Goal: Information Seeking & Learning: Learn about a topic

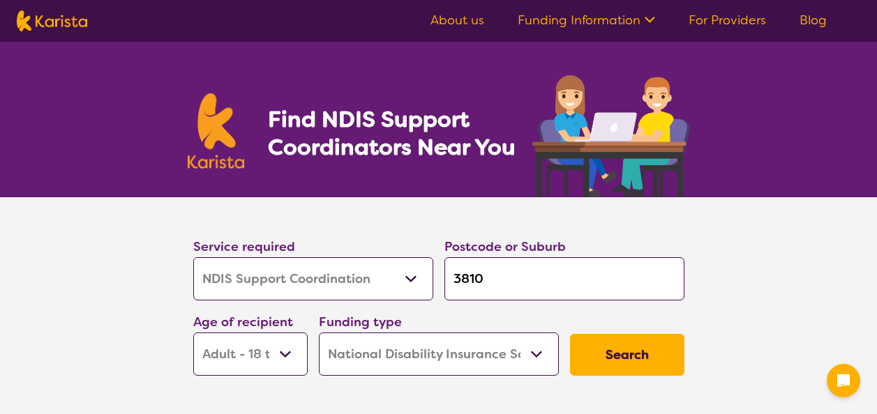
select select "NDIS Support Coordination"
select select "AD"
select select "NDIS"
select select "NDIS Support Coordination"
select select "AD"
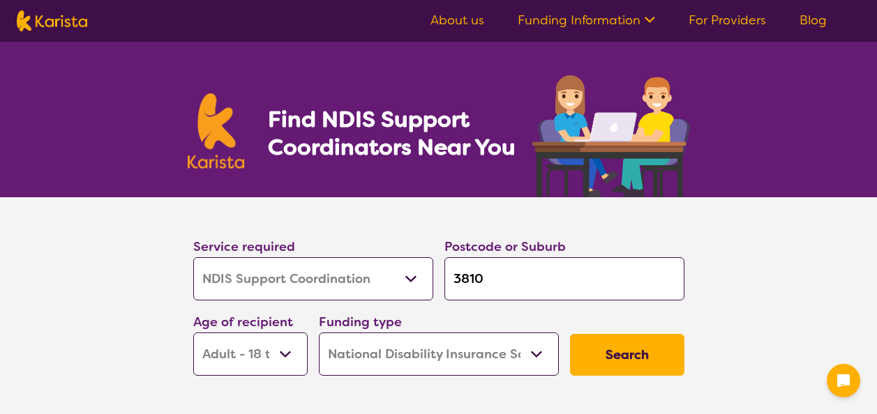
select select "NDIS"
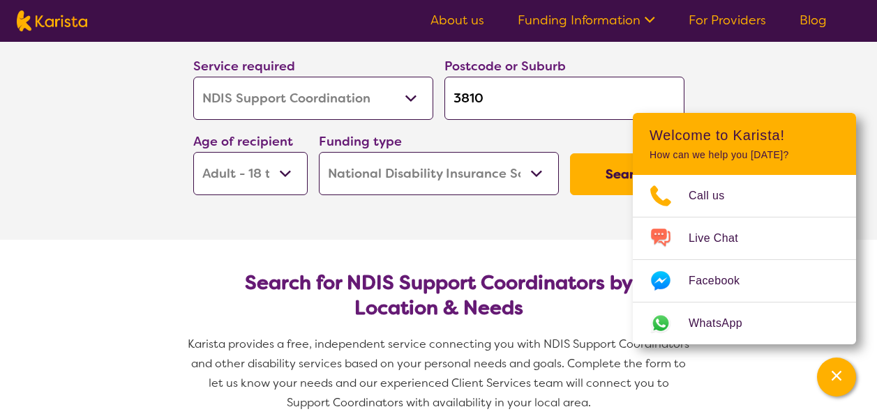
scroll to position [139, 0]
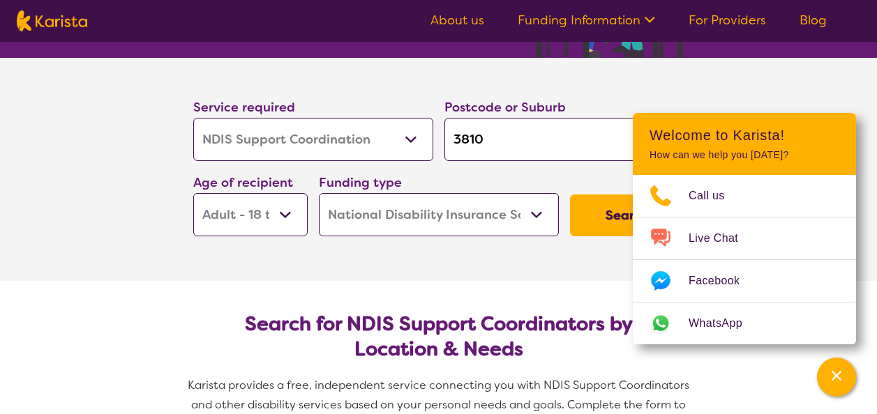
click at [465, 151] on input "3810" at bounding box center [564, 139] width 240 height 43
drag, startPoint x: 499, startPoint y: 144, endPoint x: 393, endPoint y: 167, distance: 108.5
click at [393, 167] on div "Service required Allied Health Assistant Assessment ([MEDICAL_DATA] or [MEDICAL…" at bounding box center [439, 166] width 502 height 151
type input "2"
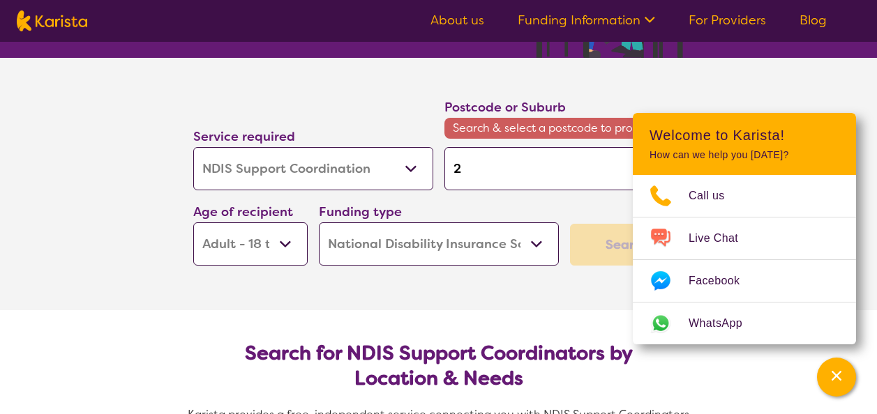
type input "25"
type input "2"
type input "22"
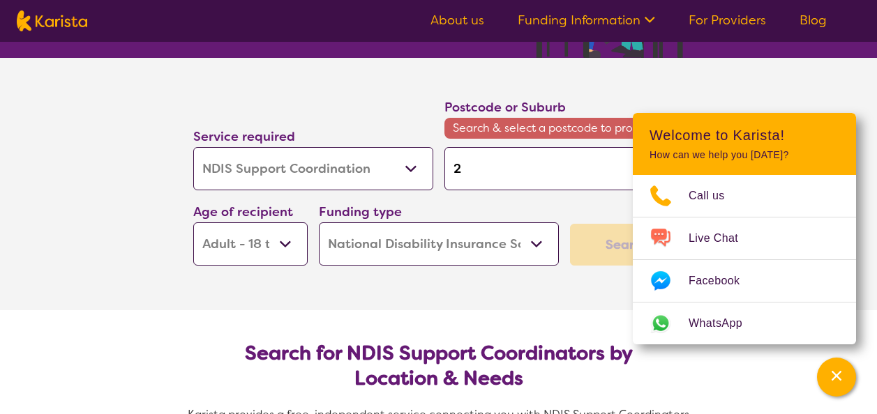
type input "22"
type input "225"
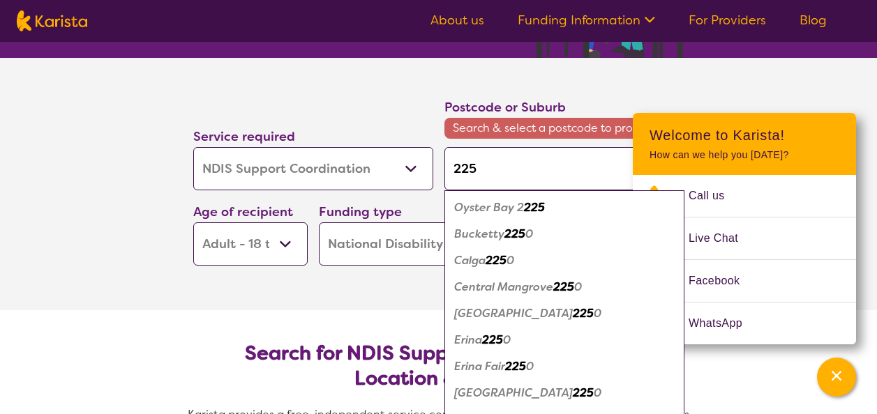
type input "2250"
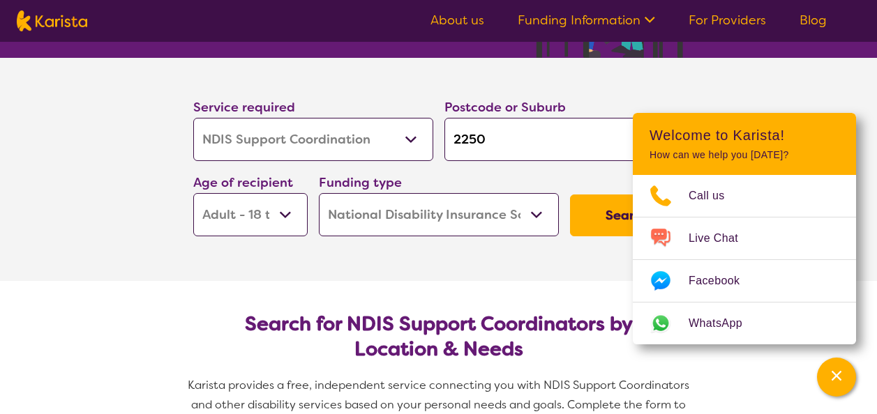
type input "2250"
click at [386, 217] on select "Home Care Package (HCP) National Disability Insurance Scheme (NDIS) I don't know" at bounding box center [439, 214] width 240 height 43
click at [319, 193] on select "Home Care Package (HCP) National Disability Insurance Scheme (NDIS) I don't know" at bounding box center [439, 214] width 240 height 43
click at [614, 228] on button "Search" at bounding box center [627, 216] width 114 height 42
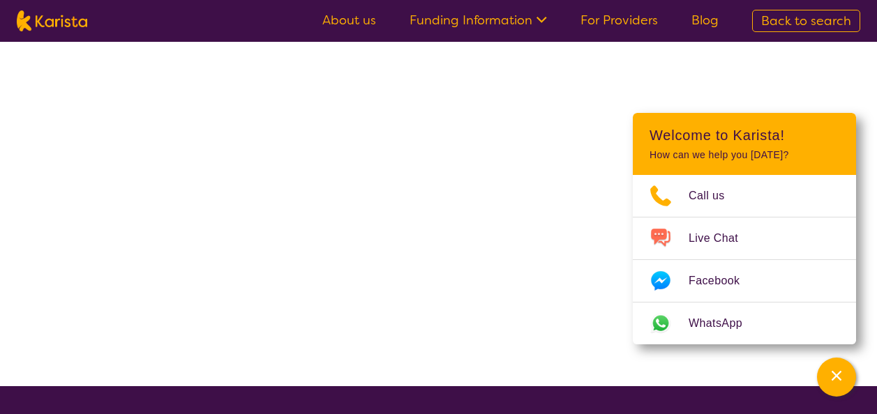
select select "NDIS Support Coordination"
select select "AD"
select select "NDIS"
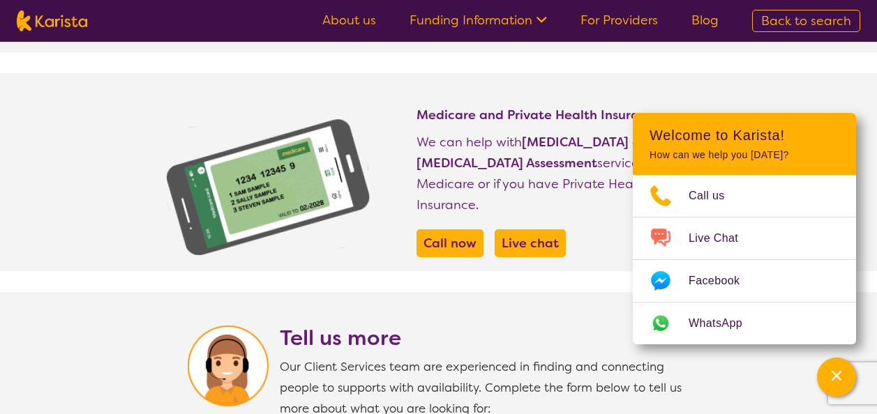
scroll to position [628, 0]
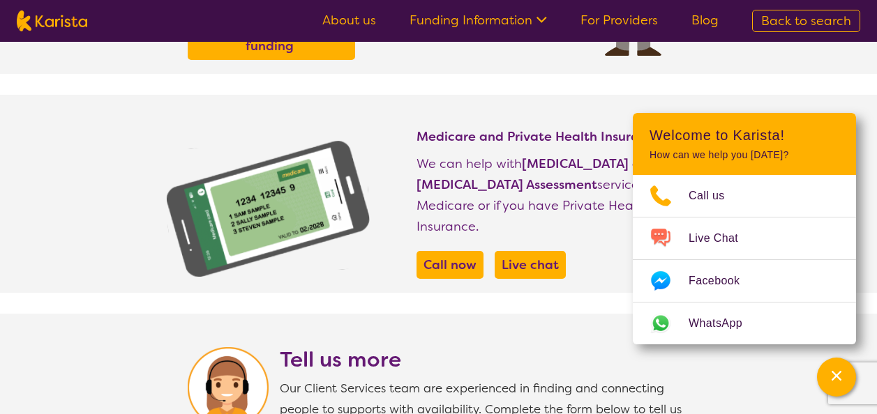
drag, startPoint x: 688, startPoint y: 60, endPoint x: 679, endPoint y: 60, distance: 8.4
click at [552, 15] on ul "About us Funding Information NDIS - National Disability Insurance Scheme HCP - …" at bounding box center [520, 21] width 430 height 22
click at [544, 24] on icon at bounding box center [539, 18] width 15 height 15
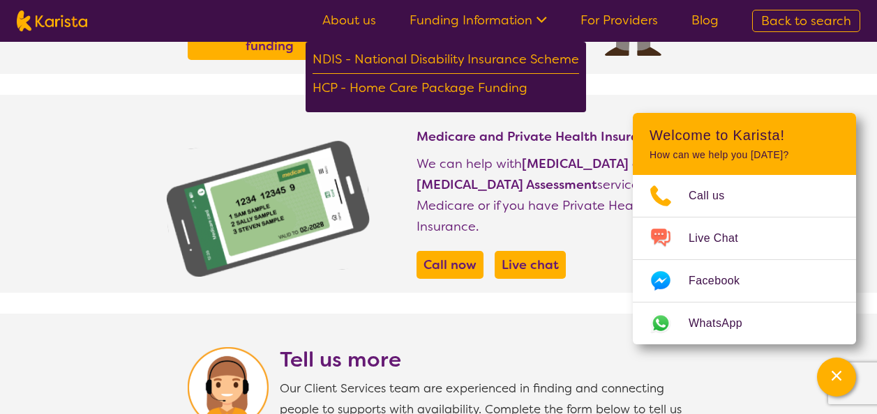
click at [594, 17] on link "For Providers" at bounding box center [618, 20] width 77 height 17
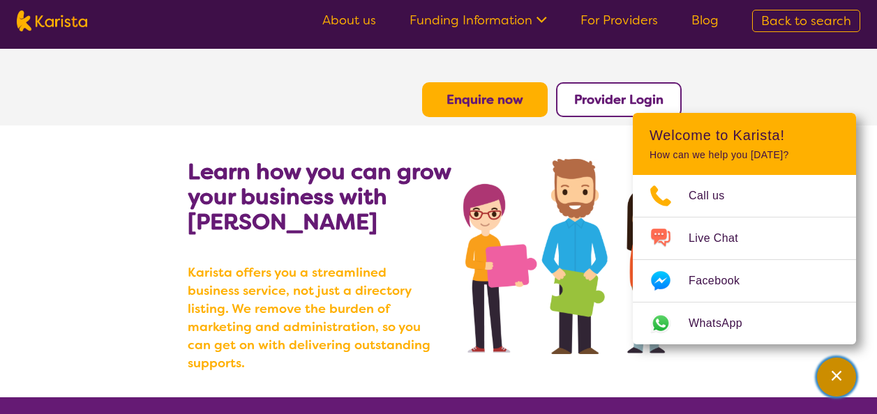
click at [834, 384] on div "Channel Menu" at bounding box center [836, 377] width 28 height 31
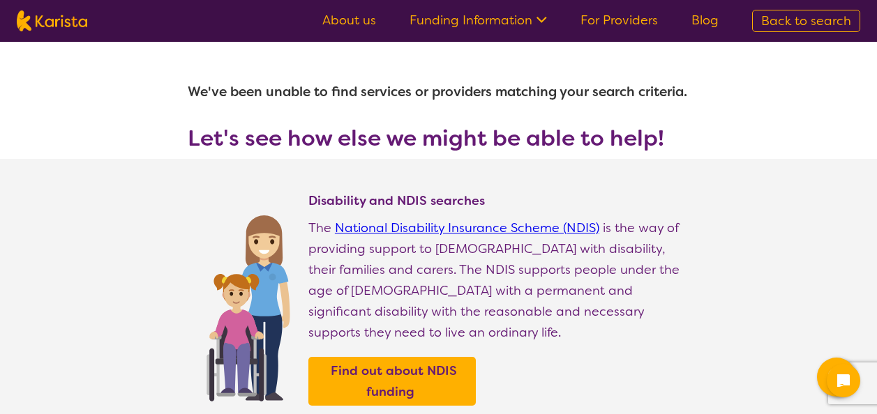
select select "NDIS Support Coordination"
select select "AD"
select select "NDIS"
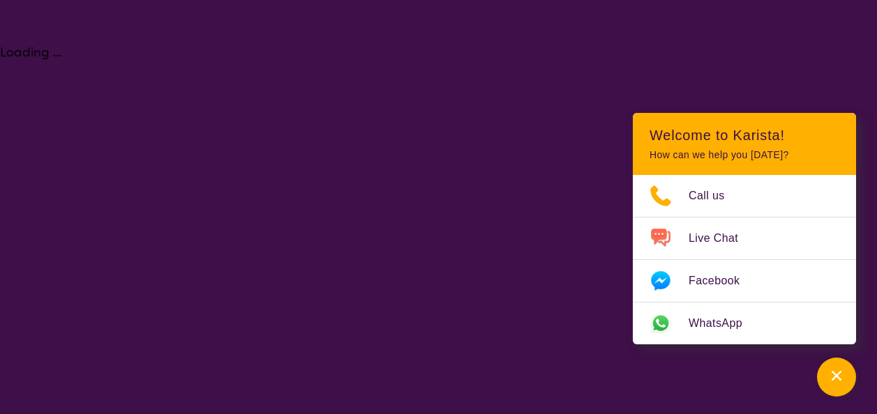
select select "NDIS Support Coordination"
select select "AD"
select select "NDIS"
select select "NDIS Support Coordination"
select select "AD"
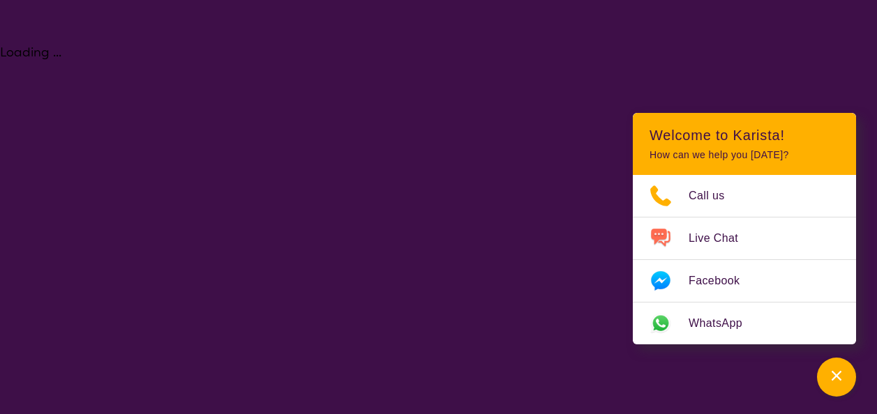
select select "NDIS"
